Goal: Task Accomplishment & Management: Manage account settings

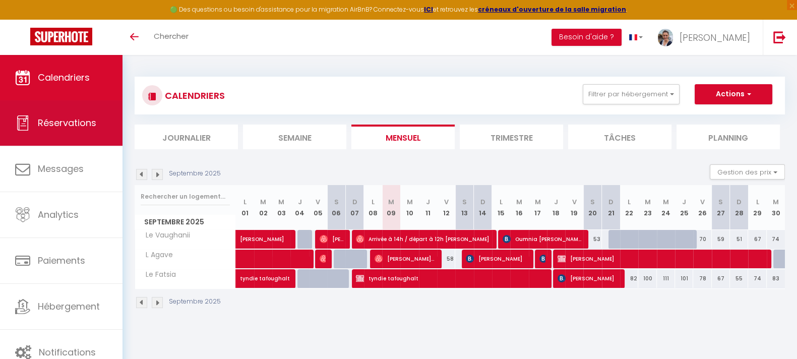
click at [57, 109] on link "Réservations" at bounding box center [61, 122] width 123 height 45
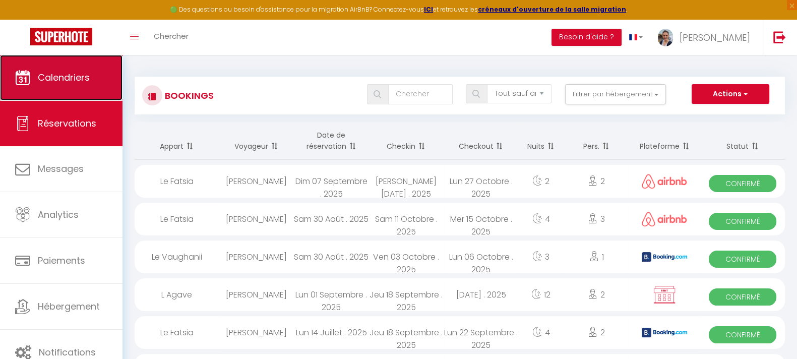
click at [63, 89] on link "Calendriers" at bounding box center [61, 77] width 123 height 45
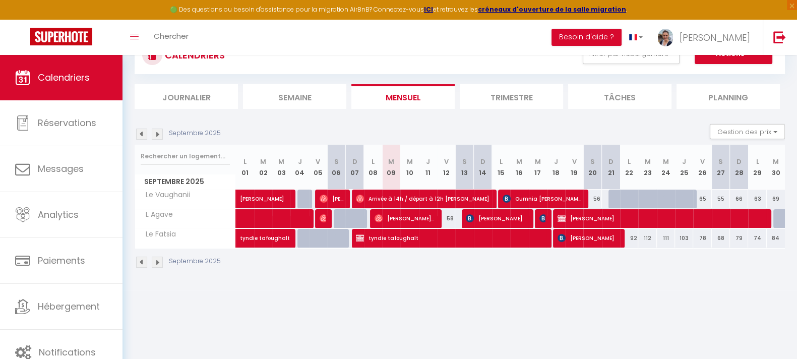
scroll to position [55, 0]
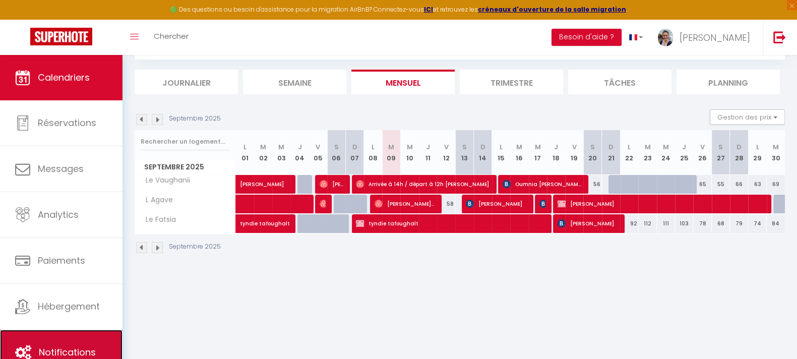
click at [92, 346] on span "Notifications" at bounding box center [67, 352] width 57 height 13
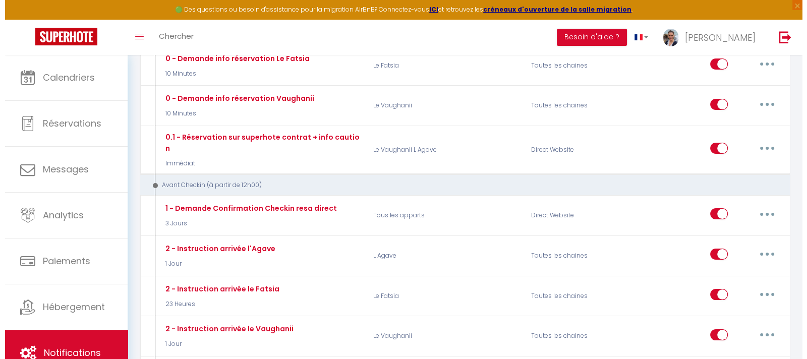
scroll to position [196, 0]
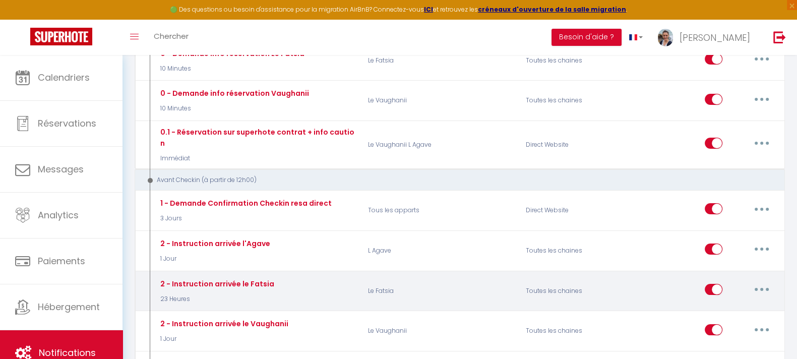
click at [762, 288] on icon "button" at bounding box center [762, 289] width 3 height 3
click at [724, 304] on link "Editer" at bounding box center [736, 312] width 75 height 17
type input "2 - Instruction arrivée le Fatsia"
select select "23 Heures"
select select "if_booking_is_paid"
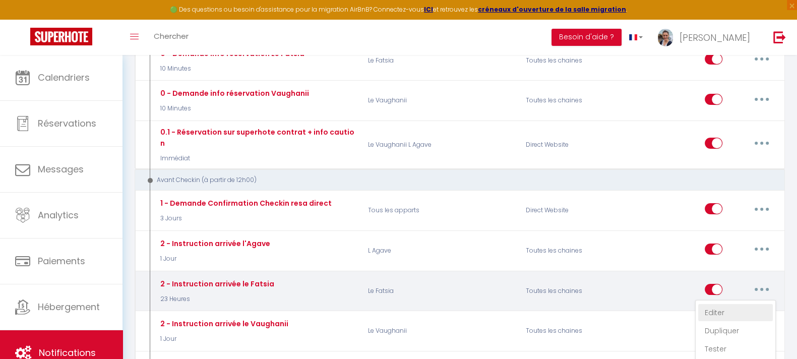
checkbox input "true"
checkbox input "false"
radio input "true"
type input "[RENTAL:NAME] - Instructions d'arrivée"
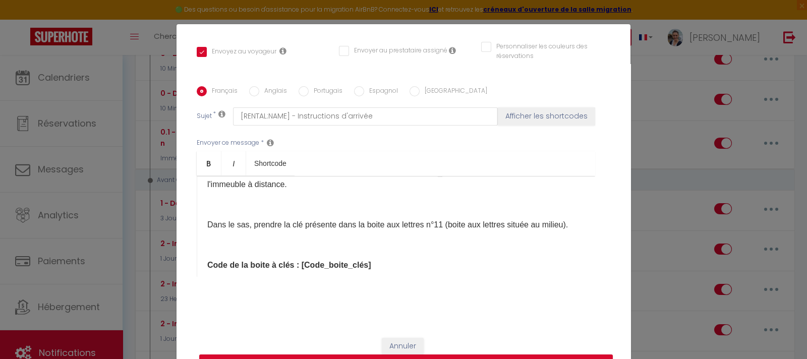
scroll to position [336, 0]
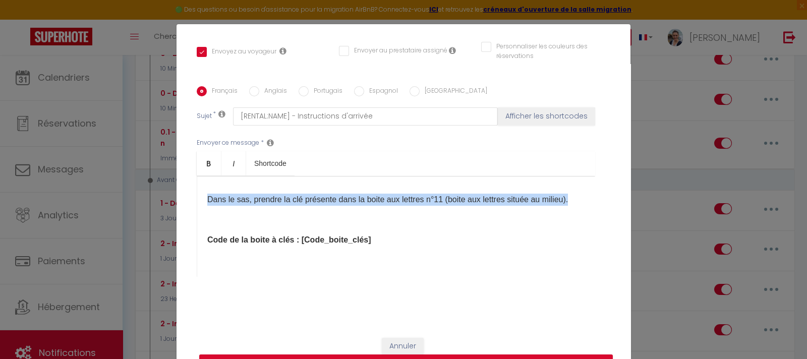
drag, startPoint x: 200, startPoint y: 200, endPoint x: 239, endPoint y: 210, distance: 40.7
click at [239, 210] on div "Bonjour [GUEST:FIRST_NAME], Votre arrivée est prévue dans 1 jour pour votre séj…" at bounding box center [396, 226] width 398 height 101
copy p "Dans le sas, prendre la clé présente dans la boite aux lettres n°11 (boite aux …"
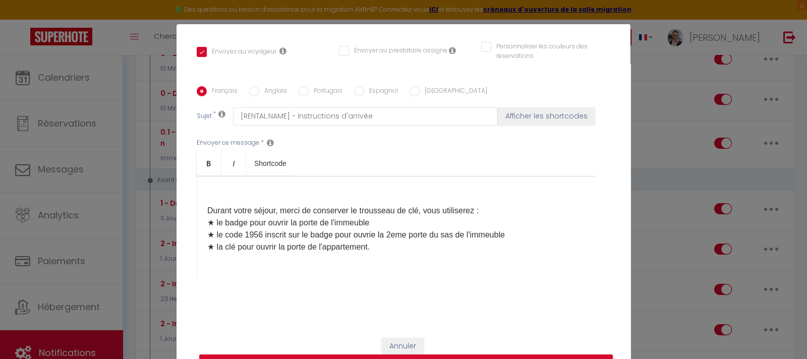
scroll to position [412, 0]
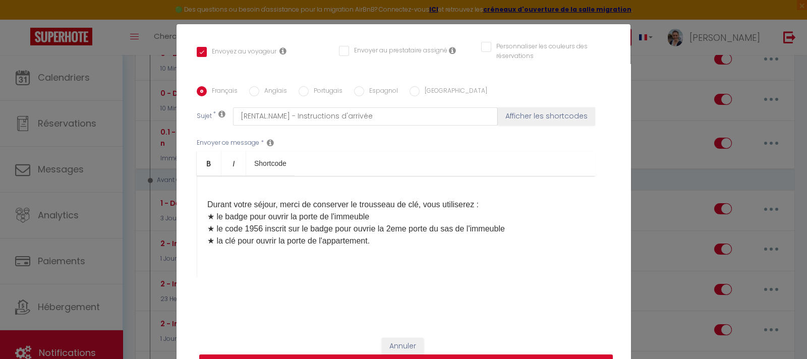
click at [256, 241] on p "Durant votre séjour, merci de conserver le trousseau de clé, vous utiliserez : …" at bounding box center [395, 223] width 377 height 48
click at [335, 241] on p "Durant votre séjour, merci de conserver le trousseau de clé, vous utiliserez : …" at bounding box center [395, 223] width 377 height 48
click at [328, 238] on p "Durant votre séjour, merci de conserver le trousseau de clé, vous utiliserez : …" at bounding box center [395, 223] width 377 height 48
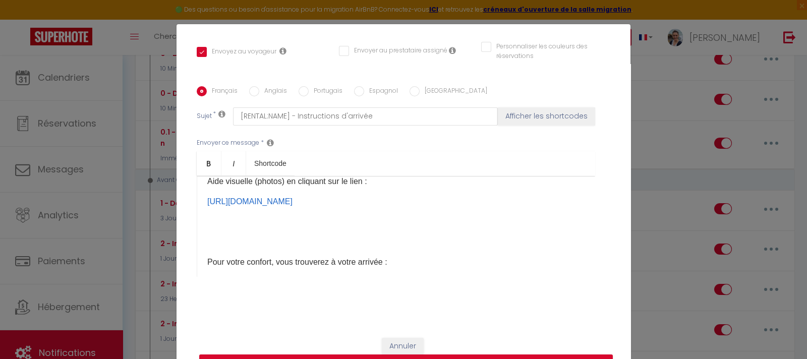
scroll to position [563, 0]
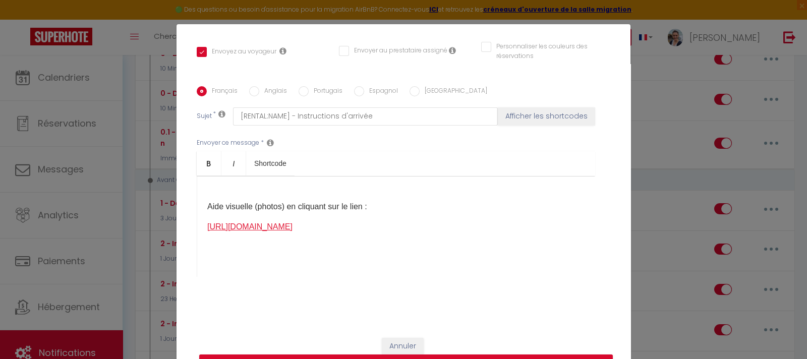
click at [293, 231] on link "[URL][DOMAIN_NAME]" at bounding box center [249, 226] width 85 height 9
drag, startPoint x: 265, startPoint y: 250, endPoint x: 195, endPoint y: 233, distance: 72.7
click at [197, 233] on div "Bonjour [GUEST:FIRST_NAME], Votre arrivée est prévue dans 1 jour pour votre séj…" at bounding box center [396, 226] width 398 height 101
copy link "[URL][DOMAIN_NAME]"
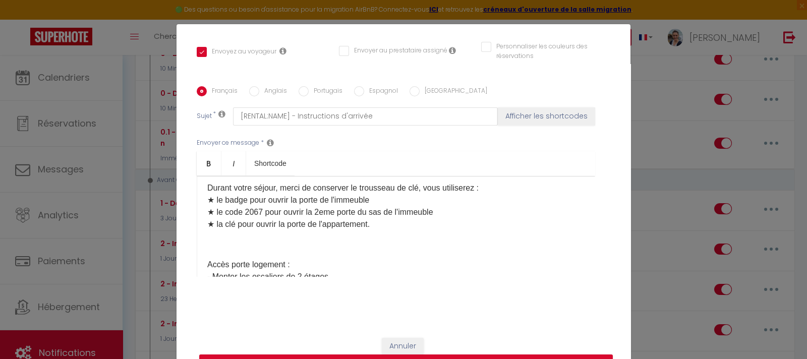
scroll to position [327, 0]
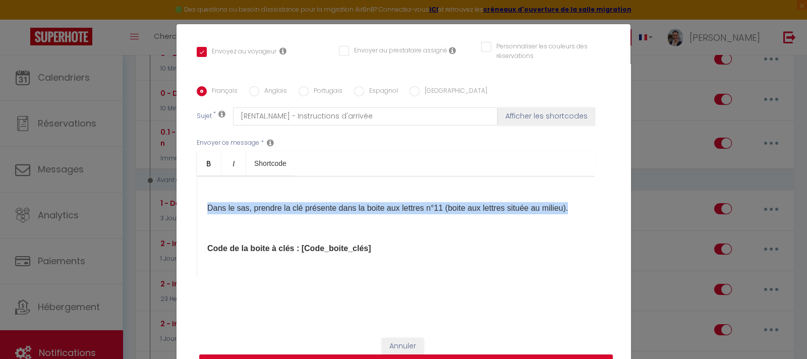
drag, startPoint x: 245, startPoint y: 223, endPoint x: 192, endPoint y: 203, distance: 56.7
click at [197, 203] on div "Bonjour [GUEST:FIRST_NAME], Votre arrivée est prévue dans 1 jour pour votre séj…" at bounding box center [396, 226] width 398 height 101
copy p "Dans le sas, prendre la clé présente dans la boite aux lettres n°11 (boite aux …"
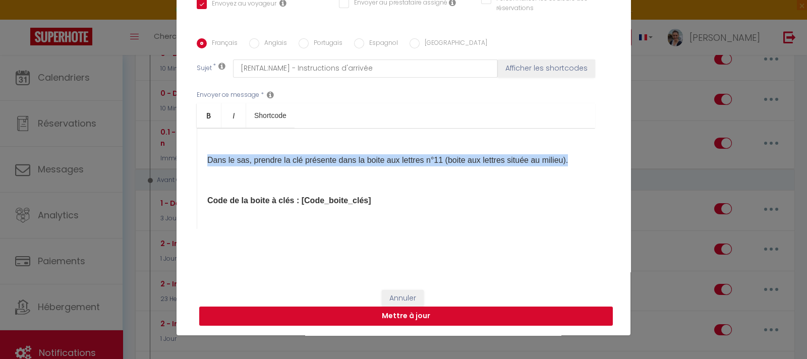
click at [413, 316] on button "Mettre à jour" at bounding box center [406, 316] width 414 height 19
checkbox input "true"
checkbox input "false"
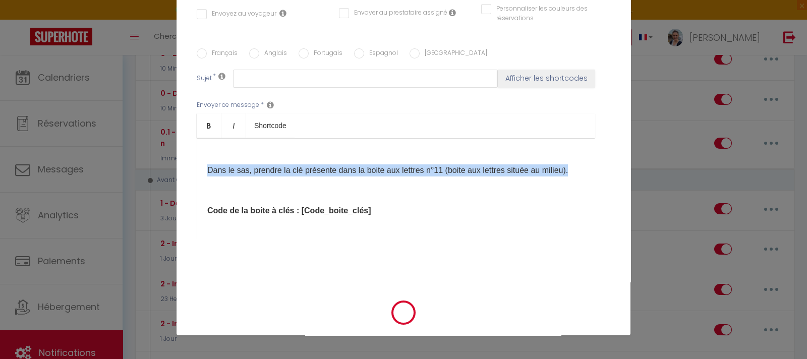
scroll to position [0, 0]
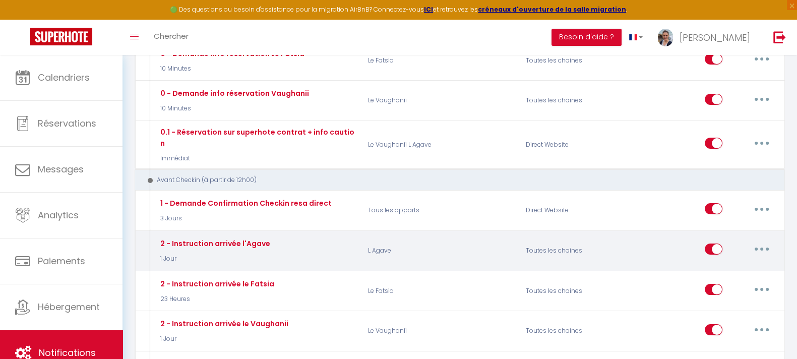
click at [762, 241] on button "button" at bounding box center [762, 249] width 28 height 16
click at [723, 264] on link "Editer" at bounding box center [736, 272] width 75 height 17
type input "2 - Instruction arrivée l'Agave"
select select "1 Jour"
select select "if_booking_is_paid"
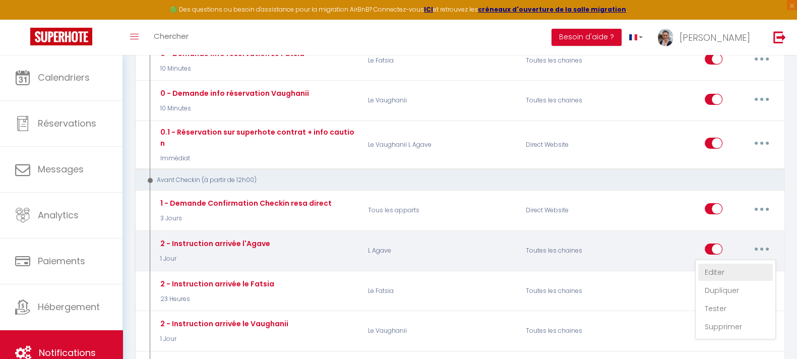
checkbox input "true"
checkbox input "false"
radio input "true"
type input "[RENTAL:NAME] - Instructions d'arrivée"
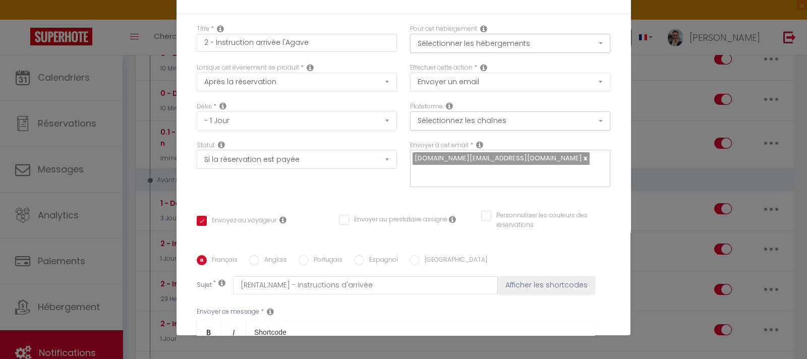
scroll to position [226, 0]
drag, startPoint x: 335, startPoint y: 193, endPoint x: 242, endPoint y: 189, distance: 92.9
drag, startPoint x: 374, startPoint y: 207, endPoint x: 274, endPoint y: 207, distance: 99.4
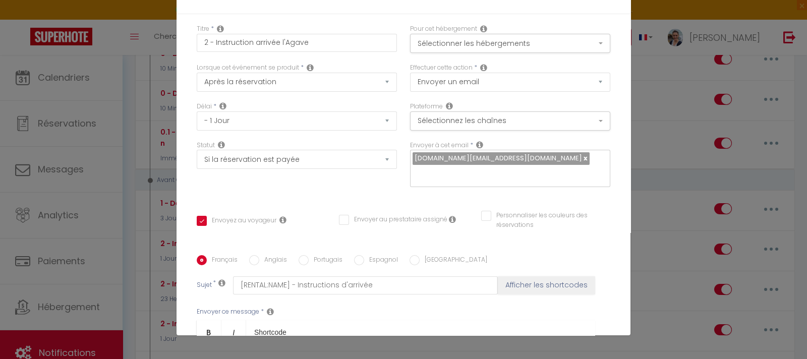
drag, startPoint x: 259, startPoint y: 214, endPoint x: 239, endPoint y: 213, distance: 20.7
drag, startPoint x: 366, startPoint y: 216, endPoint x: 291, endPoint y: 214, distance: 75.2
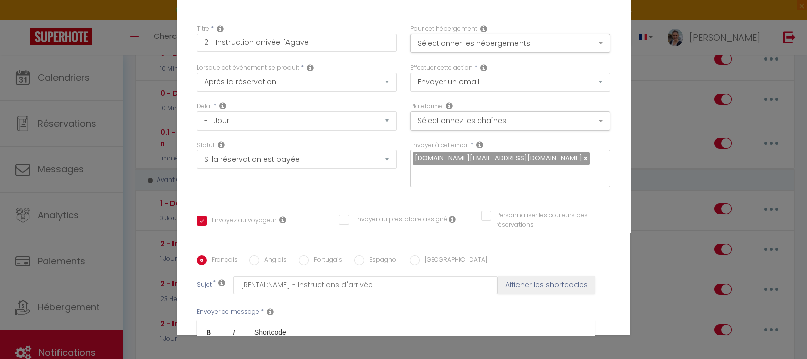
checkbox input "true"
checkbox input "false"
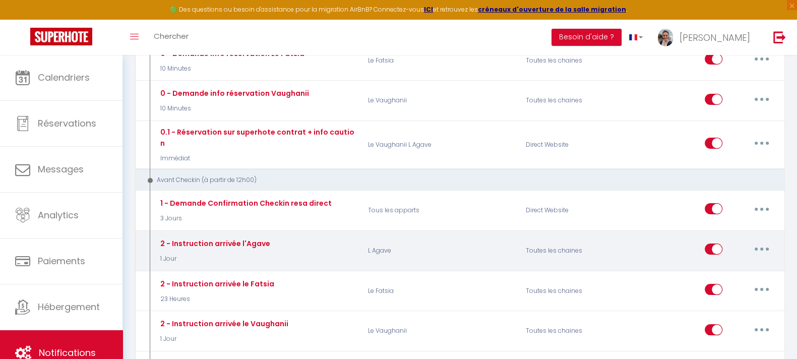
click at [766, 241] on button "button" at bounding box center [762, 249] width 28 height 16
click at [735, 264] on link "Editer" at bounding box center [736, 272] width 75 height 17
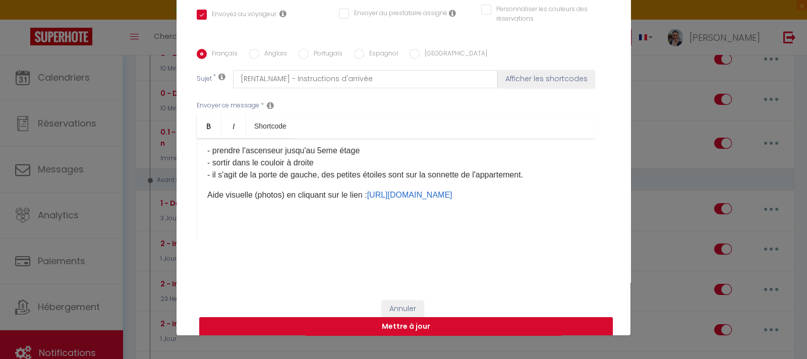
scroll to position [450, 0]
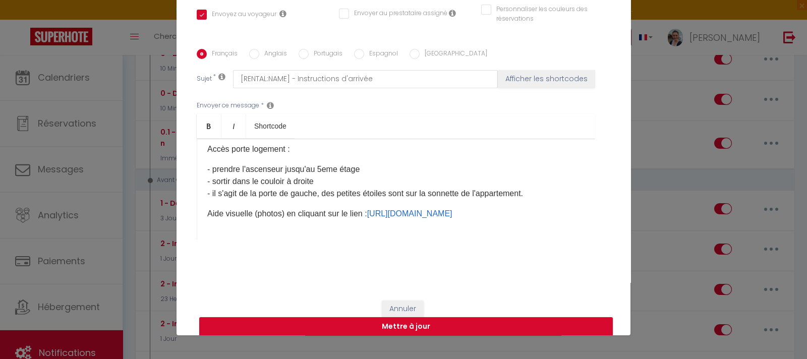
drag, startPoint x: 293, startPoint y: 169, endPoint x: 200, endPoint y: 206, distance: 99.7
click at [200, 206] on div "Bonjour [GUEST:FIRST_NAME], Votre arrivée est prévue dans 1 jour pour votre séj…" at bounding box center [396, 189] width 398 height 101
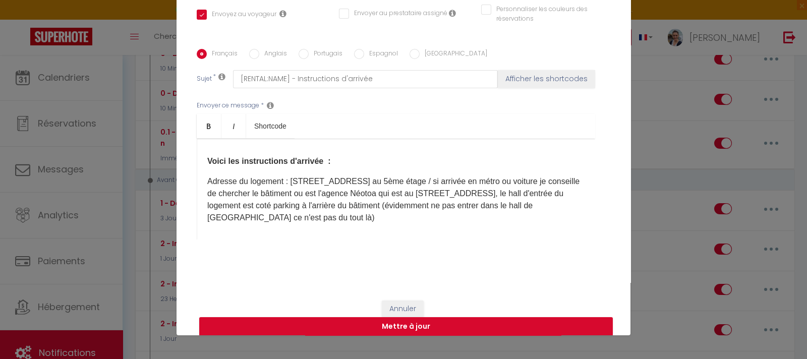
scroll to position [139, 0]
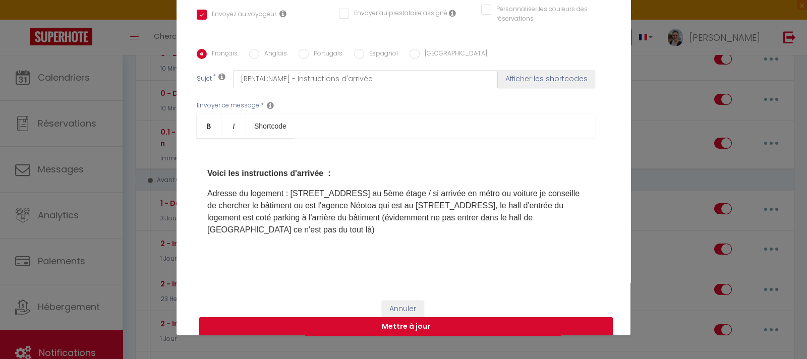
click at [333, 176] on p "​Voici les instructions d'arrivée :" at bounding box center [395, 173] width 377 height 12
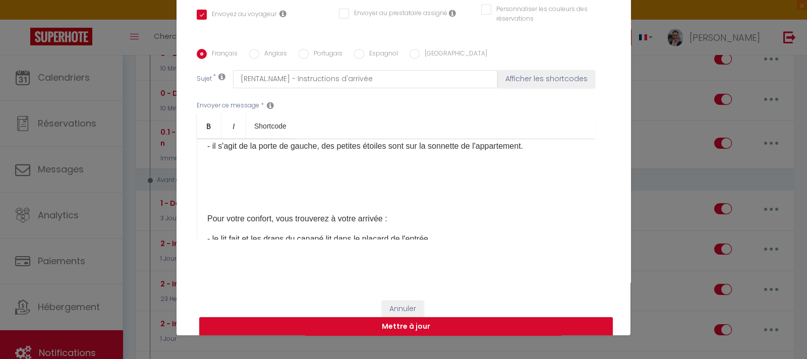
scroll to position [500, 0]
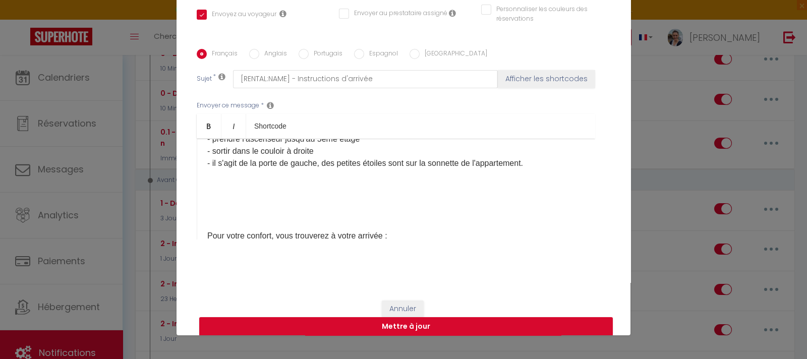
click at [323, 202] on p at bounding box center [395, 196] width 377 height 12
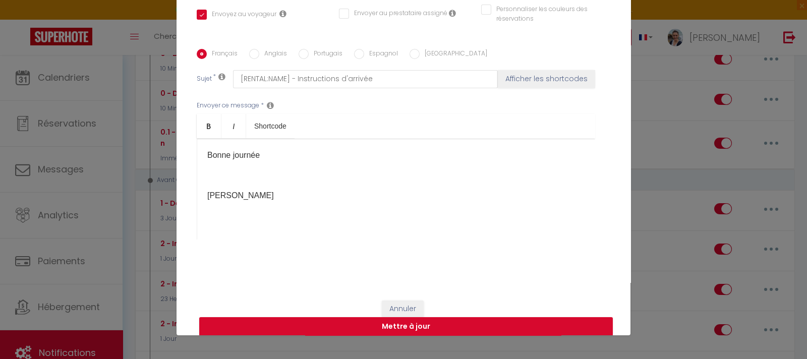
scroll to position [876, 0]
click at [409, 323] on button "Mettre à jour" at bounding box center [406, 326] width 414 height 19
checkbox input "true"
checkbox input "false"
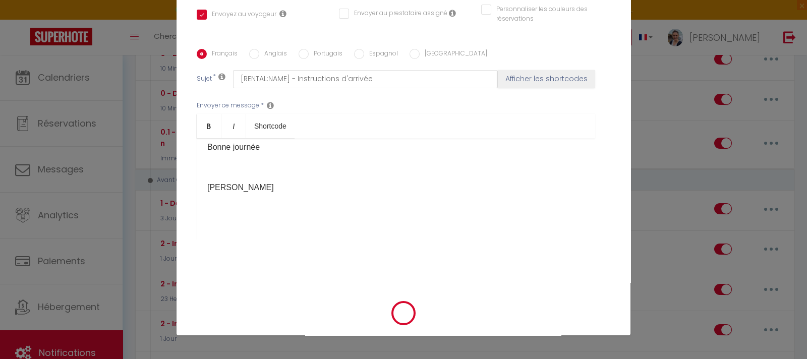
scroll to position [206, 0]
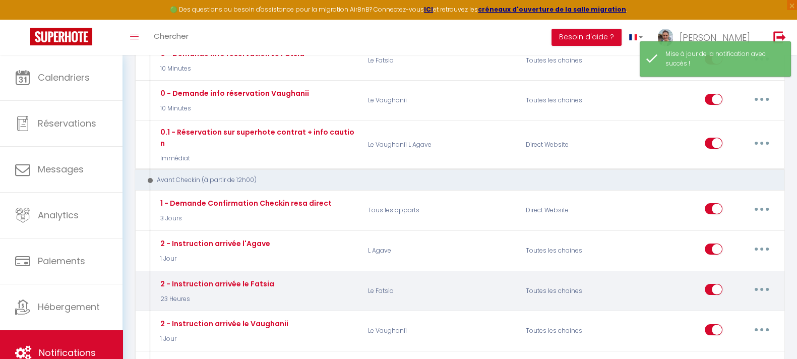
click at [769, 281] on button "button" at bounding box center [762, 289] width 28 height 16
click at [721, 304] on link "Editer" at bounding box center [736, 312] width 75 height 17
type input "2 - Instruction arrivée le Fatsia"
select select "23 Heures"
select select "if_booking_is_paid"
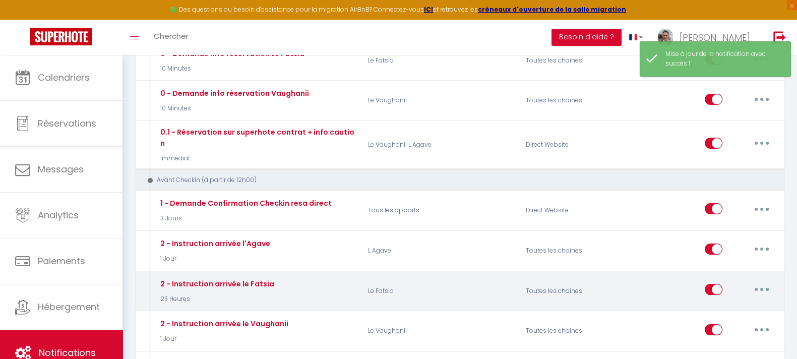
checkbox input "true"
checkbox input "false"
radio input "true"
type input "[RENTAL:NAME] - Instructions d'arrivée"
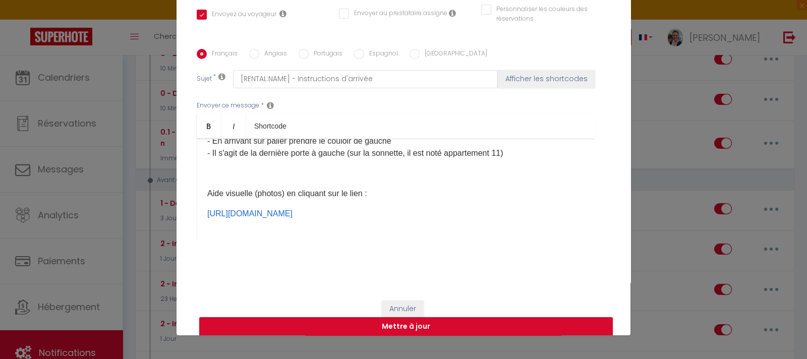
scroll to position [540, 0]
drag, startPoint x: 280, startPoint y: 234, endPoint x: 196, endPoint y: 204, distance: 88.9
click at [197, 204] on div "Bonjour [GUEST:FIRST_NAME], Votre arrivée est prévue dans 1 jour pour votre séj…" at bounding box center [396, 189] width 398 height 101
click at [229, 179] on p at bounding box center [395, 172] width 377 height 12
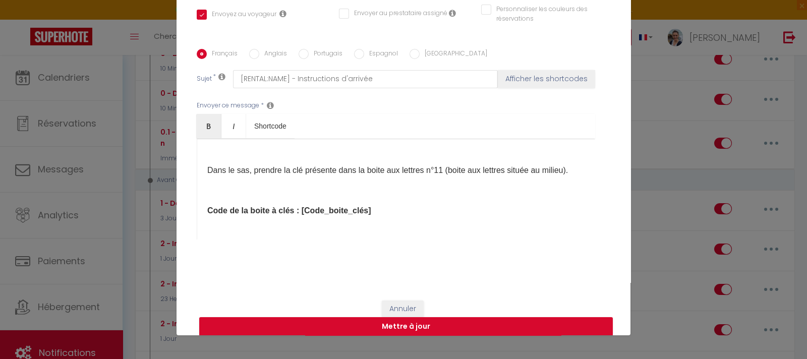
scroll to position [409, 0]
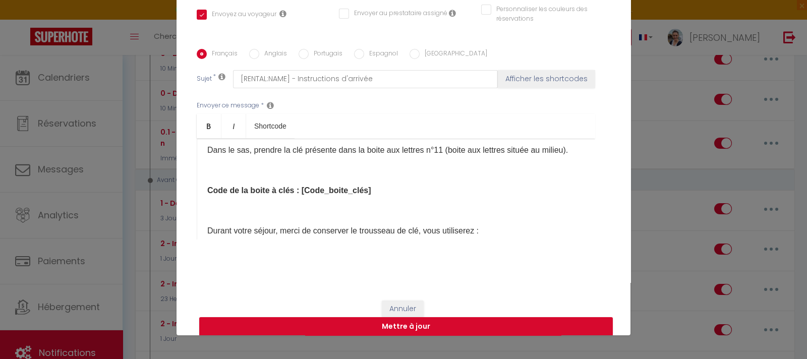
click at [225, 156] on p "Dans le sas, prendre la clé présente dans la boite aux lettres n°11 (boite aux …" at bounding box center [395, 150] width 377 height 12
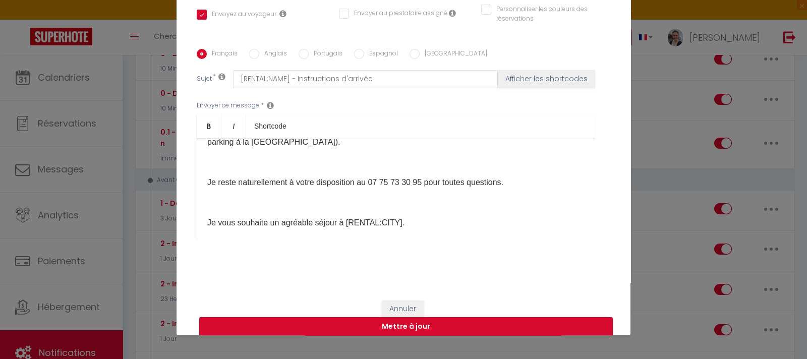
scroll to position [873, 0]
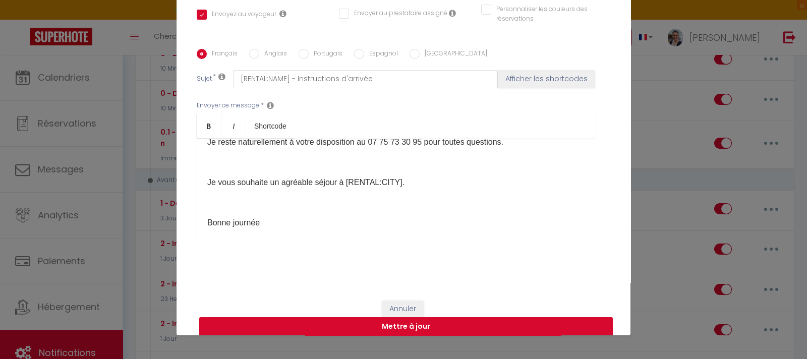
click at [359, 321] on button "Mettre à jour" at bounding box center [406, 326] width 414 height 19
checkbox input "true"
checkbox input "false"
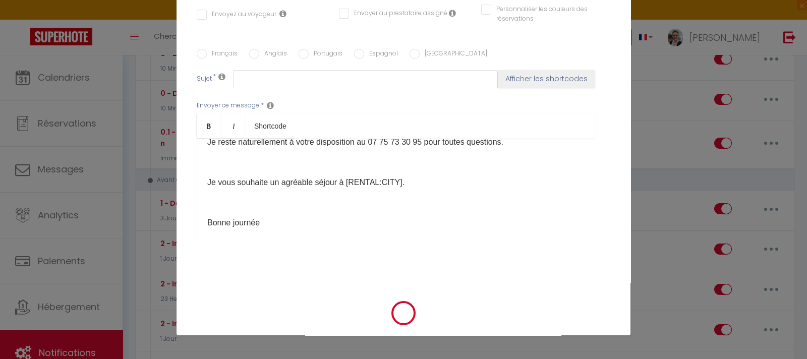
scroll to position [0, 0]
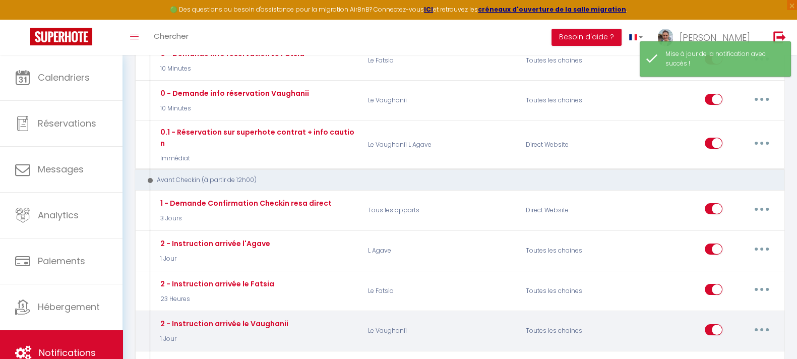
click at [752, 322] on button "button" at bounding box center [762, 330] width 28 height 16
click at [726, 344] on link "Editer" at bounding box center [736, 352] width 75 height 17
type input "2 - Instruction arrivée le Vaughanii"
select select "1 Jour"
select select "if_booking_is_paid"
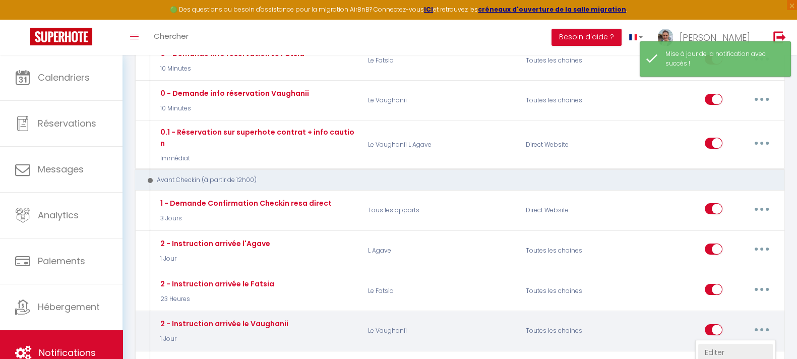
checkbox input "true"
checkbox input "false"
radio input "true"
type input "[RENTAL:NAME] - Instructions d'arrivée"
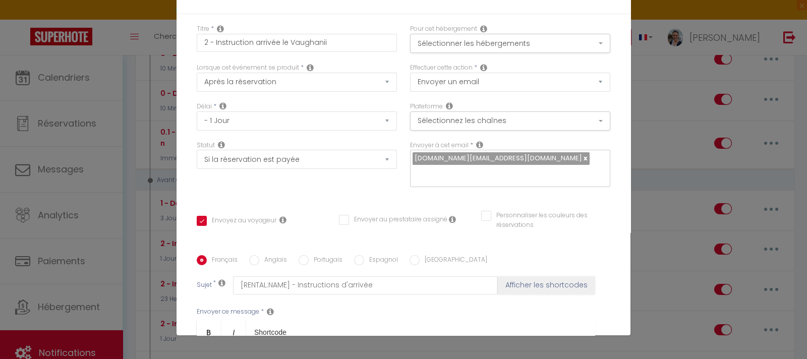
scroll to position [468, 0]
drag, startPoint x: 253, startPoint y: 221, endPoint x: 182, endPoint y: 180, distance: 82.3
click at [182, 180] on div "Titre * 2 - Instruction arrivée le Vaughanii Pour cet hébergement Sélectionner …" at bounding box center [404, 255] width 454 height 483
drag, startPoint x: 252, startPoint y: 220, endPoint x: 185, endPoint y: 189, distance: 74.2
click at [185, 189] on div "Titre * 2 - Instruction arrivée le Vaughanii Pour cet hébergement Sélectionner …" at bounding box center [404, 255] width 454 height 483
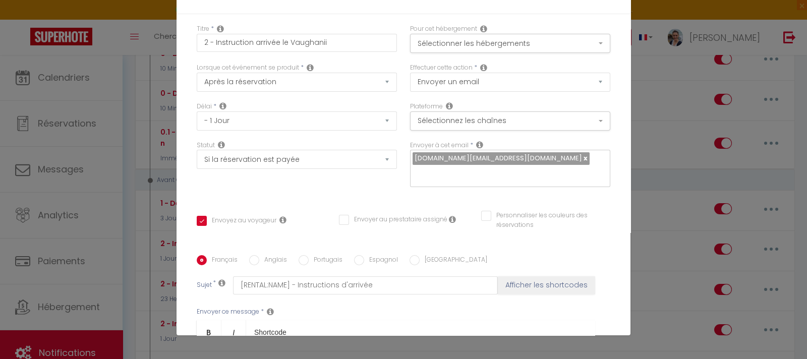
scroll to position [316, 0]
checkbox input "true"
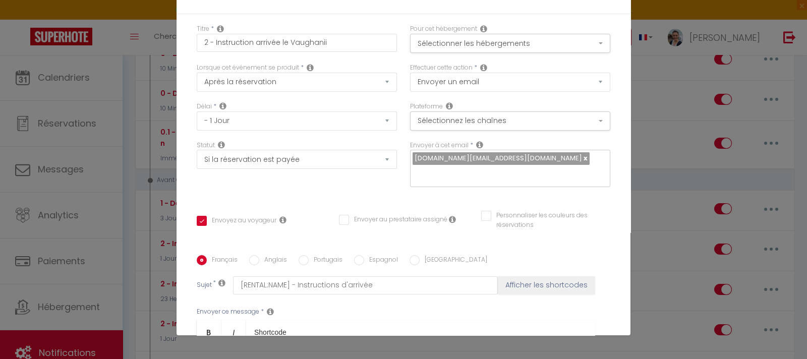
checkbox input "false"
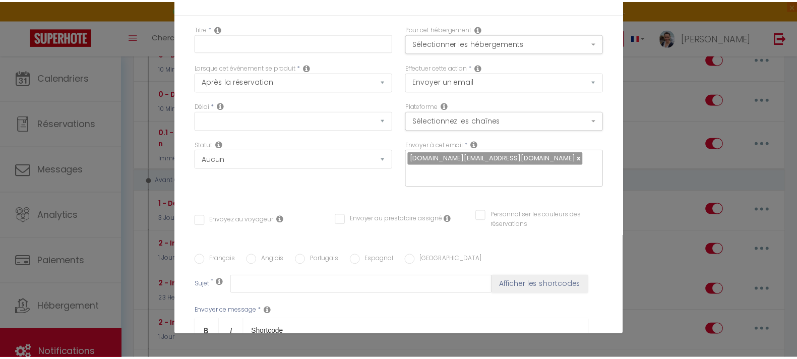
scroll to position [0, 0]
